Goal: Information Seeking & Learning: Learn about a topic

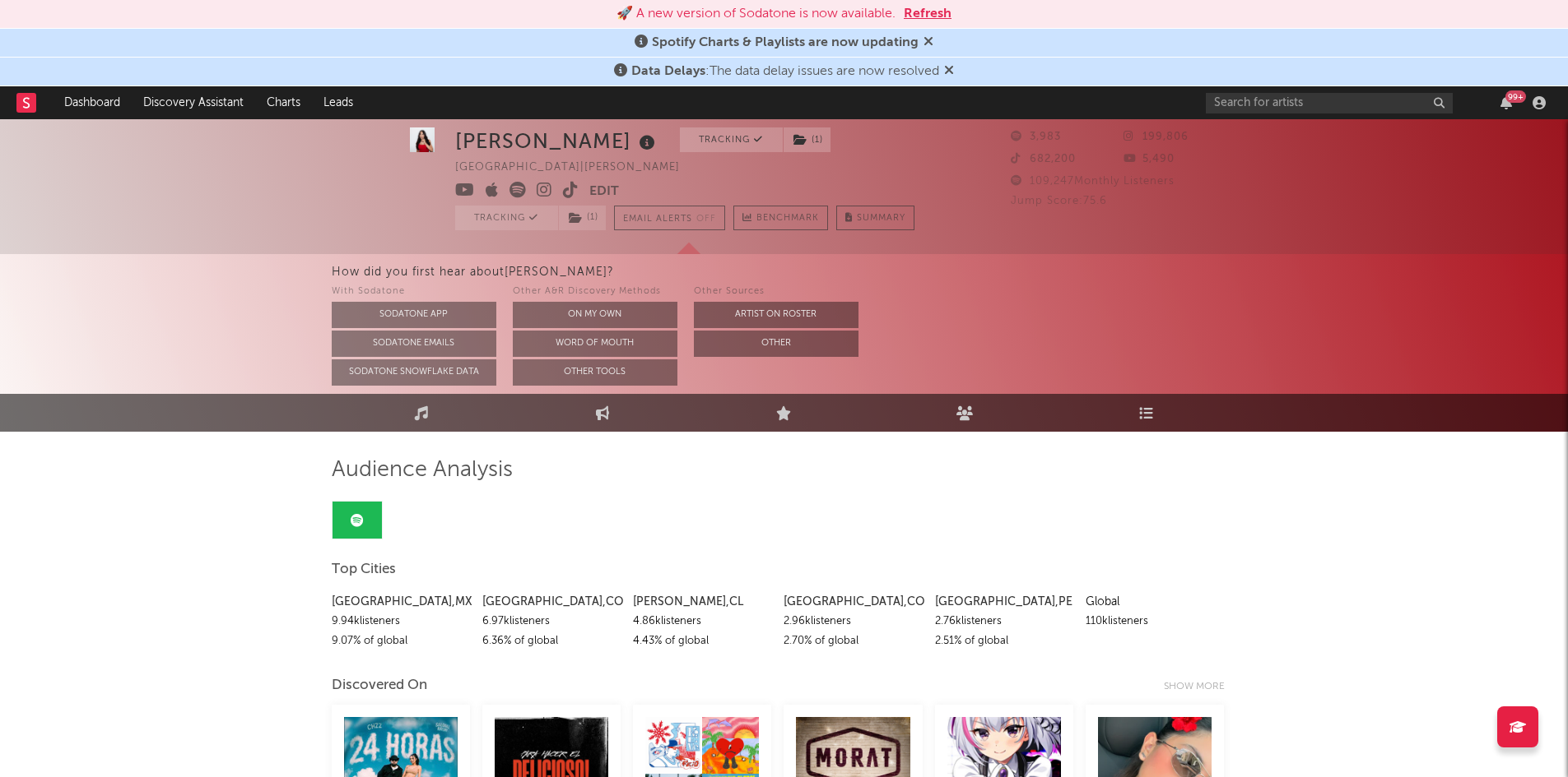
scroll to position [18, 0]
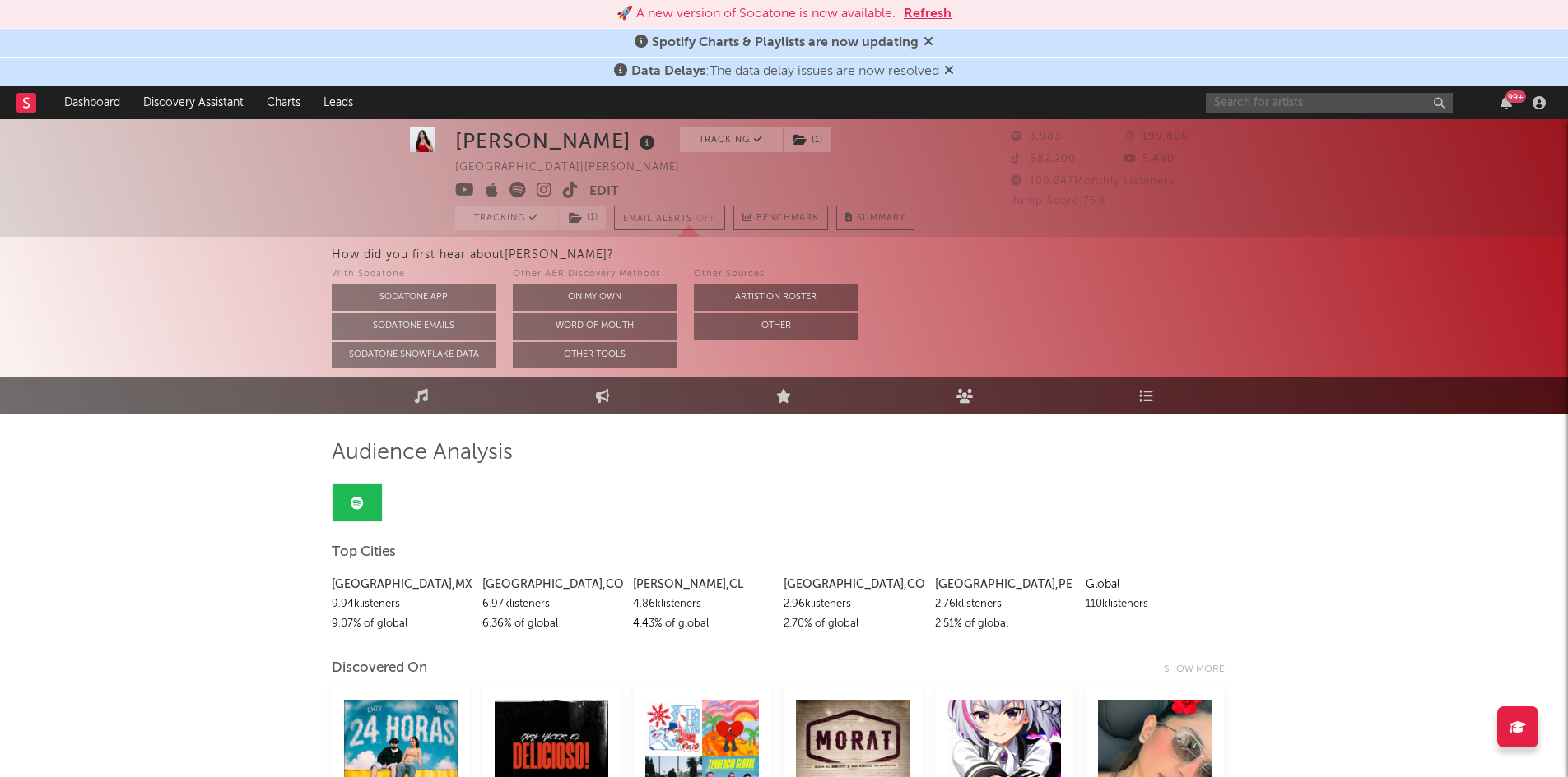
click at [1242, 104] on input "text" at bounding box center [1329, 104] width 247 height 21
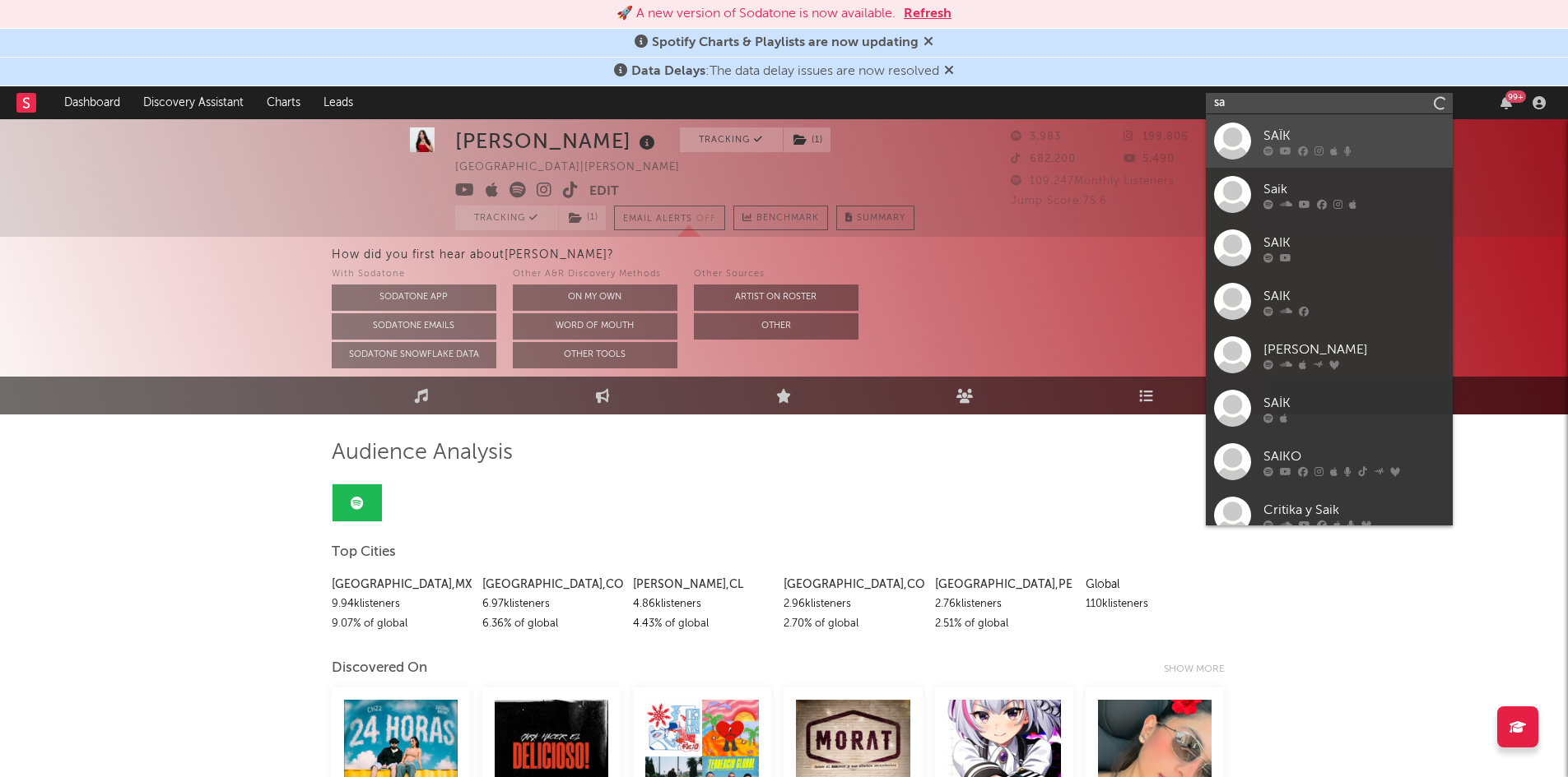
type input "s"
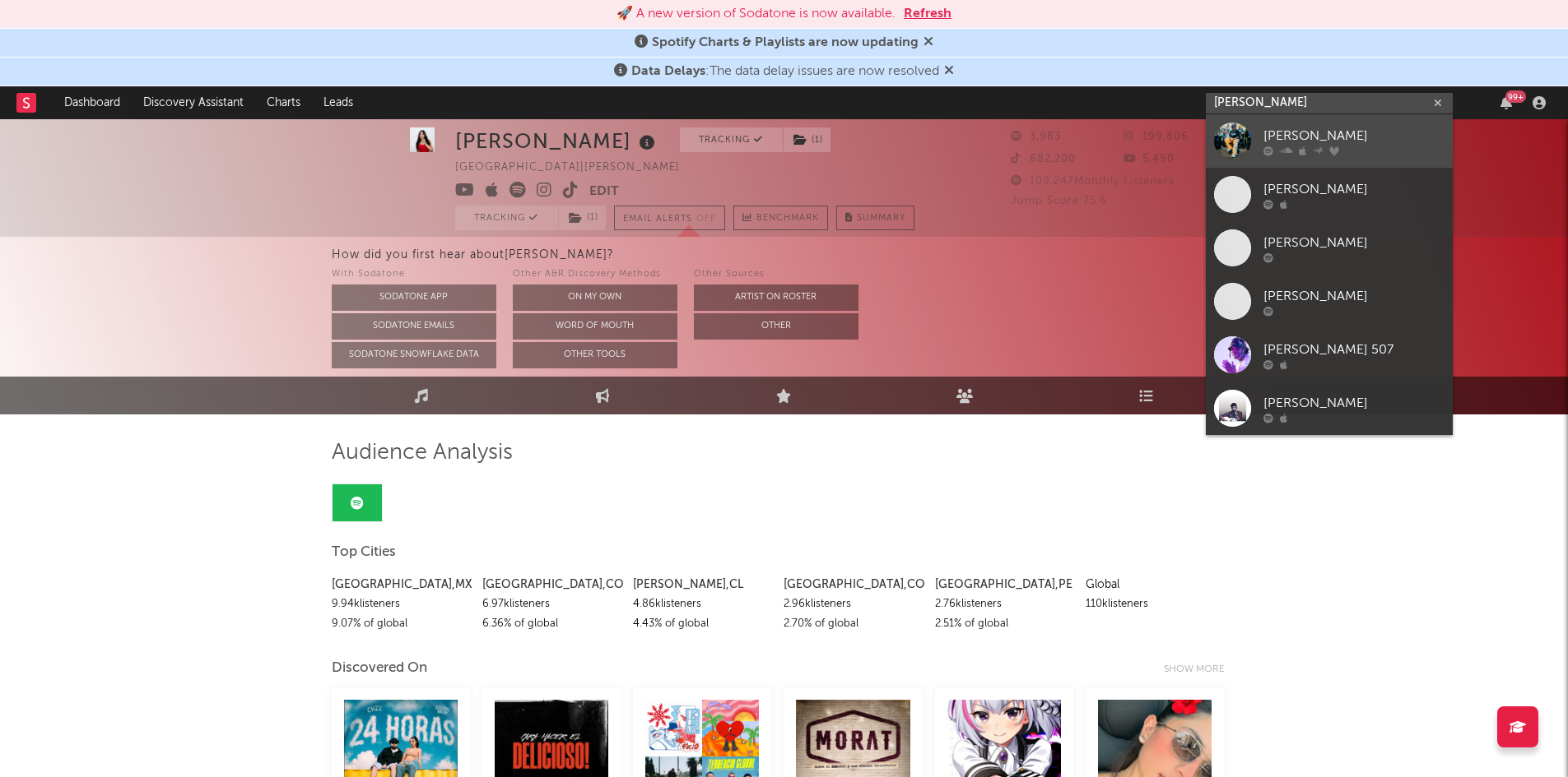
type input "[PERSON_NAME]"
click at [1338, 140] on div "[PERSON_NAME]" at bounding box center [1354, 135] width 181 height 20
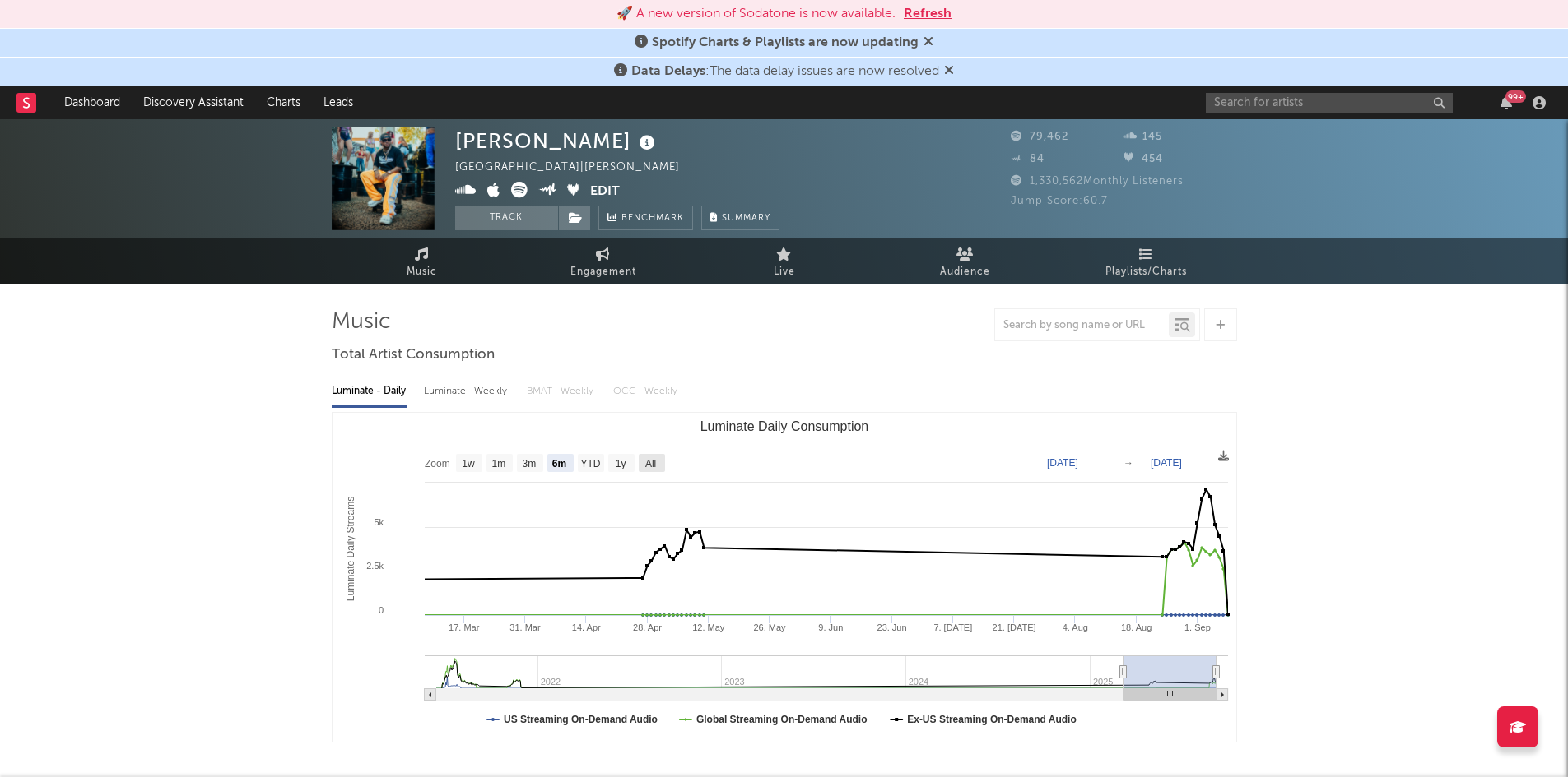
click at [652, 461] on text "All" at bounding box center [649, 464] width 10 height 11
select select "All"
type input "[DATE]"
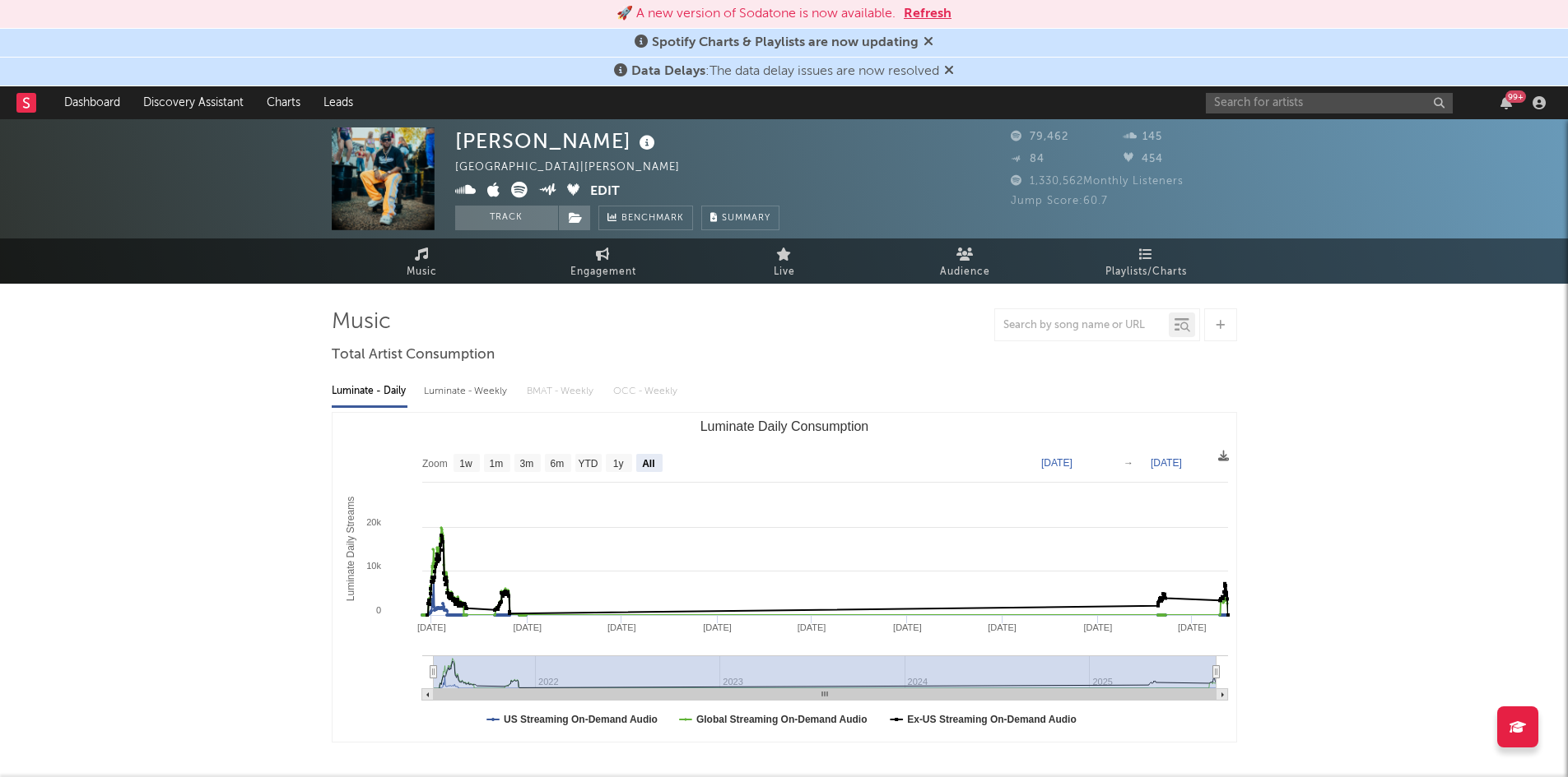
click at [1445, 229] on div "[PERSON_NAME] Panama | [PERSON_NAME] latino Edit Track Benchmark Summary 79,462…" at bounding box center [784, 179] width 1568 height 119
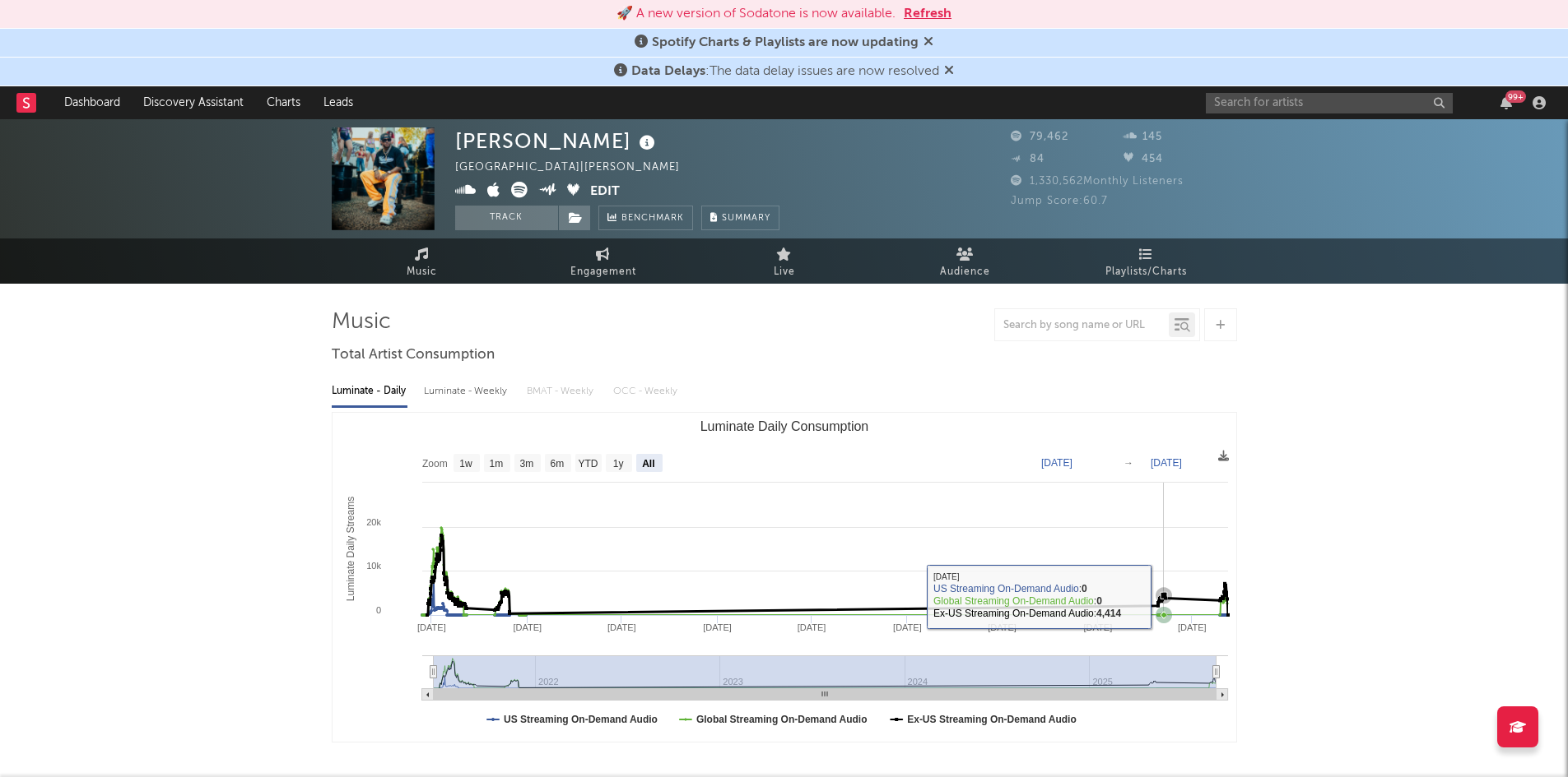
click at [1165, 594] on icon "Luminate Daily Consumption" at bounding box center [1165, 595] width 4 height 4
